Goal: Task Accomplishment & Management: Complete application form

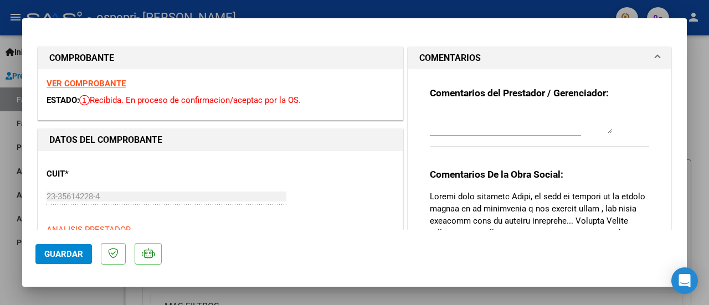
click at [113, 79] on strong "VER COMPROBANTE" at bounding box center [86, 84] width 79 height 10
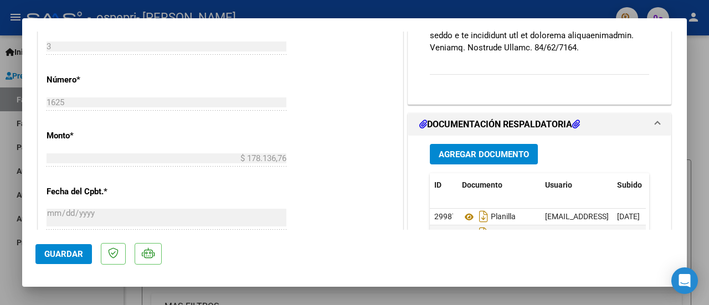
scroll to position [376, 0]
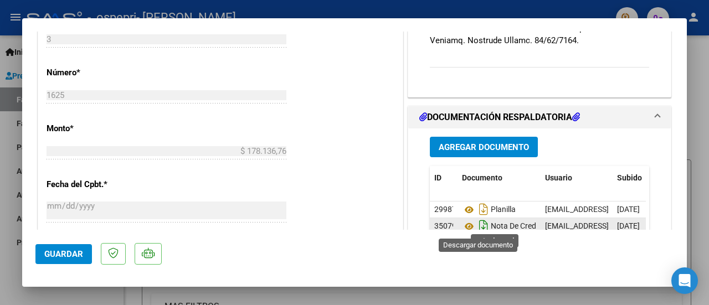
click at [478, 226] on icon "Descargar documento" at bounding box center [484, 226] width 14 height 18
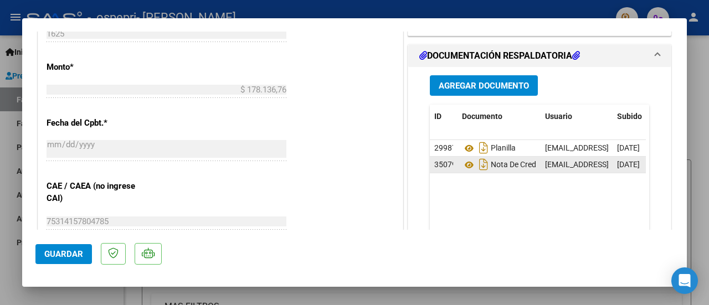
scroll to position [448, 0]
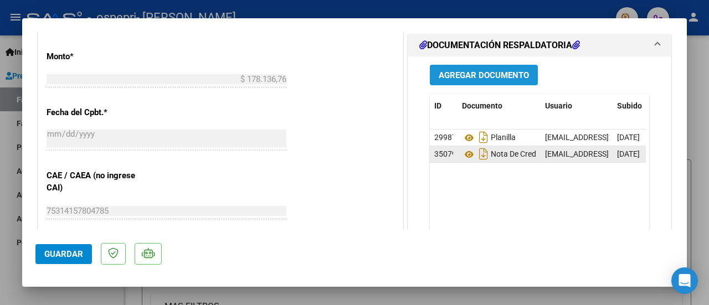
click at [485, 74] on span "Agregar Documento" at bounding box center [484, 75] width 90 height 10
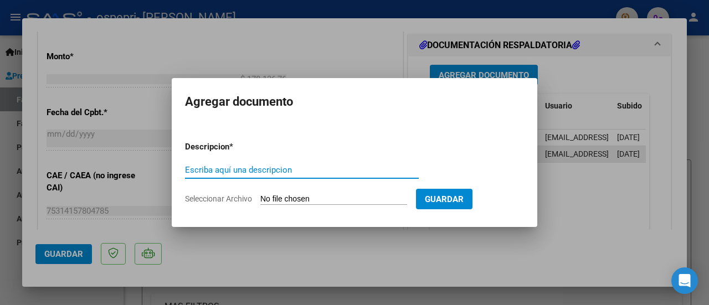
click at [272, 173] on input "Escriba aquí una descripcion" at bounding box center [302, 170] width 234 height 10
type input "not cred"
click at [298, 198] on input "Seleccionar Archivo" at bounding box center [333, 200] width 147 height 11
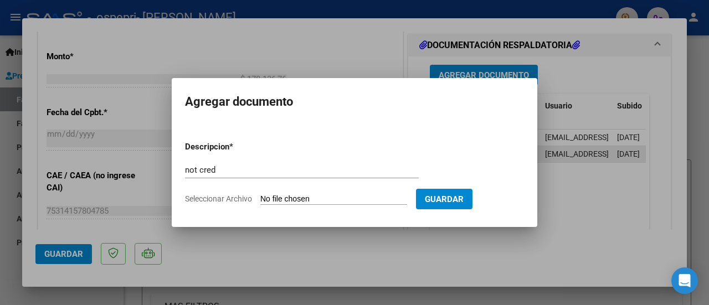
type input "C:\fakepath\23356142284_008_00003_00000499.pdf"
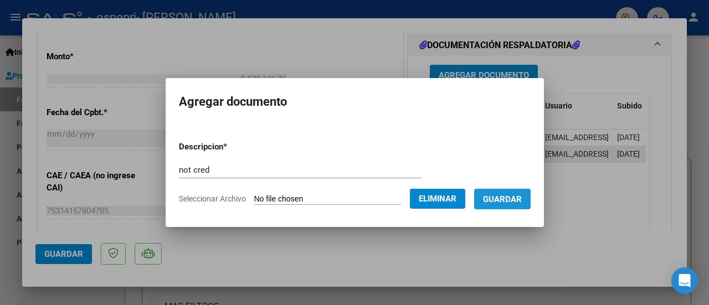
click at [524, 205] on button "Guardar" at bounding box center [502, 199] width 57 height 21
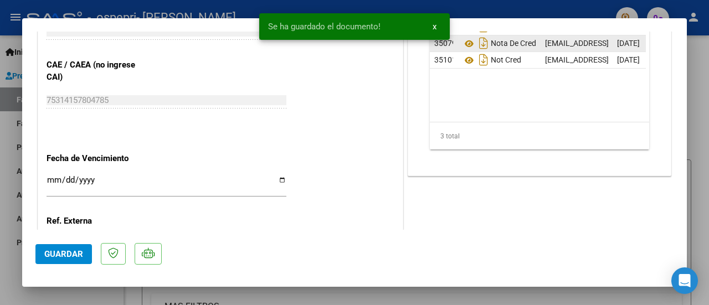
scroll to position [657, 0]
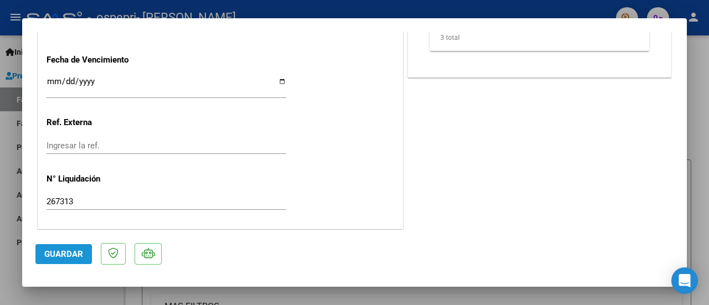
click at [63, 257] on span "Guardar" at bounding box center [63, 254] width 39 height 10
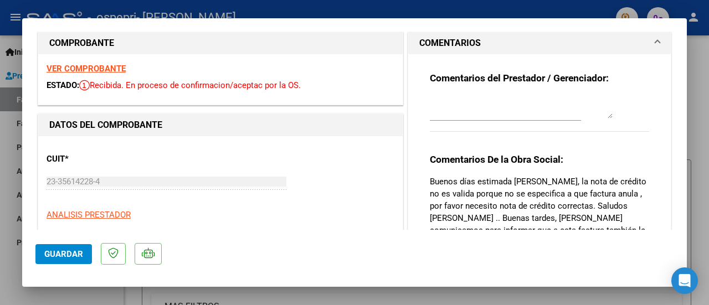
scroll to position [1, 0]
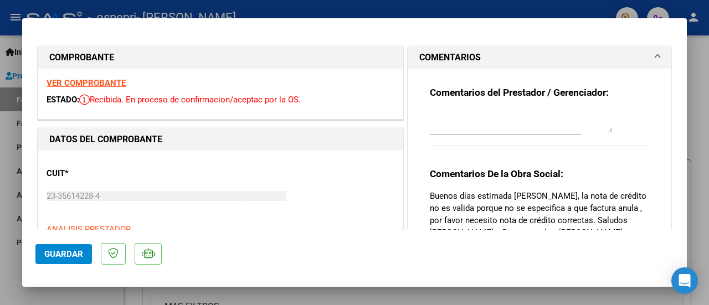
click at [121, 85] on strong "VER COMPROBANTE" at bounding box center [86, 83] width 79 height 10
click at [118, 85] on strong "VER COMPROBANTE" at bounding box center [86, 84] width 79 height 10
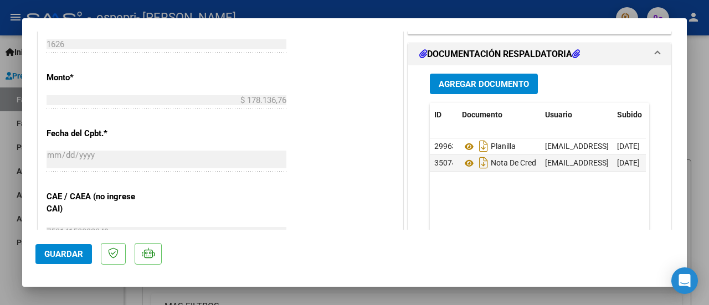
scroll to position [428, 0]
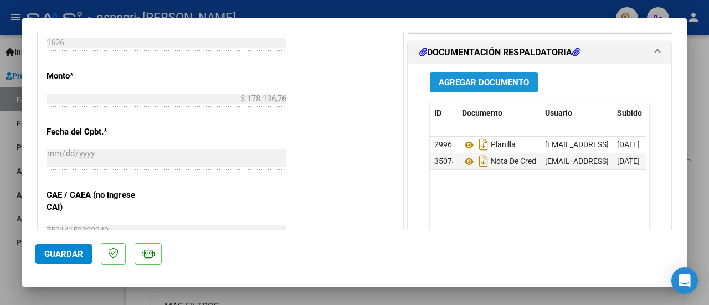
click at [502, 81] on span "Agregar Documento" at bounding box center [484, 83] width 90 height 10
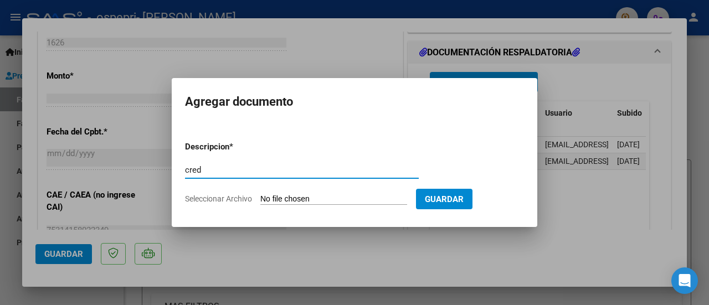
type input "cred"
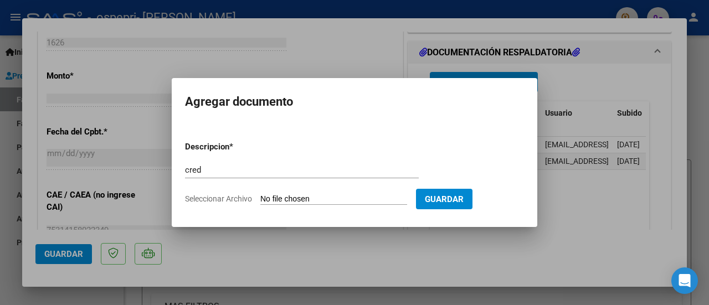
click at [304, 195] on input "Seleccionar Archivo" at bounding box center [333, 200] width 147 height 11
type input "C:\fakepath\23356142284_008_00003_00000500.pdf"
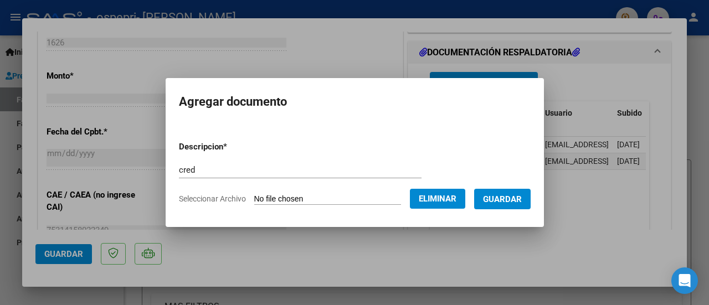
click at [521, 192] on button "Guardar" at bounding box center [502, 199] width 57 height 21
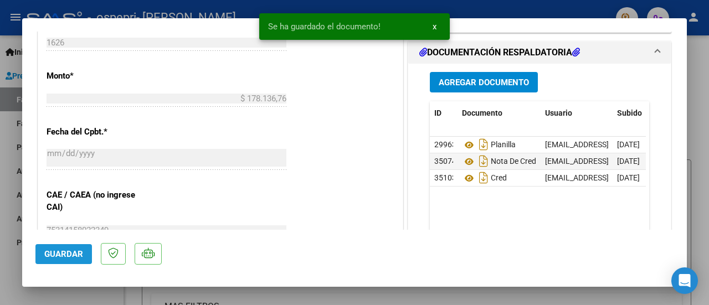
click at [78, 251] on span "Guardar" at bounding box center [63, 254] width 39 height 10
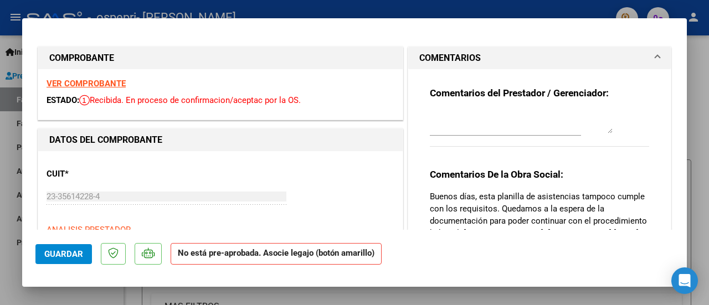
scroll to position [398, 0]
